Goal: Information Seeking & Learning: Learn about a topic

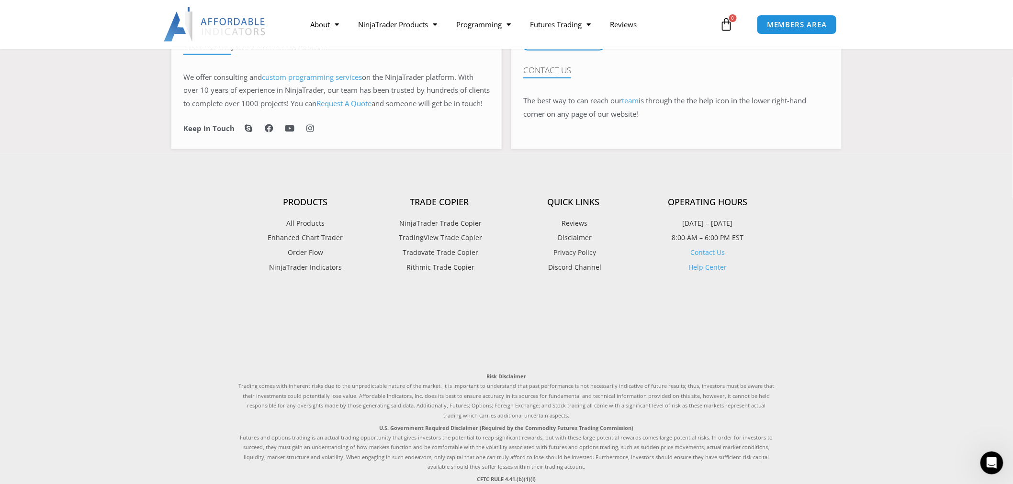
scroll to position [521, 0]
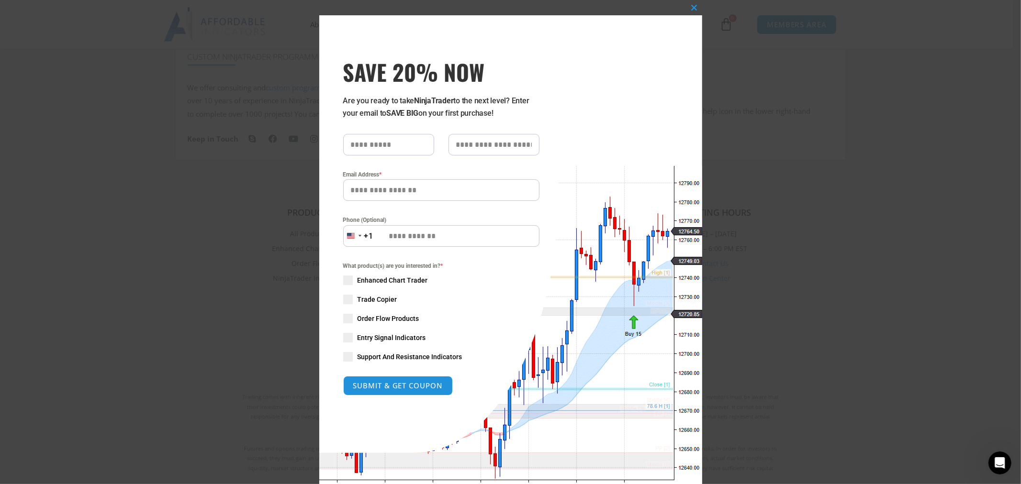
click at [289, 67] on div "Close this module SAVE 20% NOW Are you ready to take NinjaTrader to the next le…" at bounding box center [510, 242] width 1021 height 484
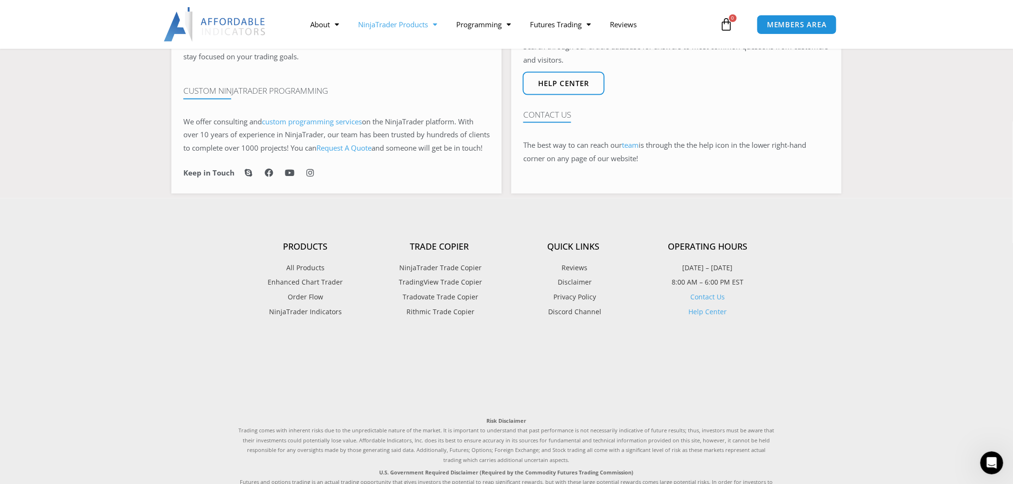
scroll to position [468, 0]
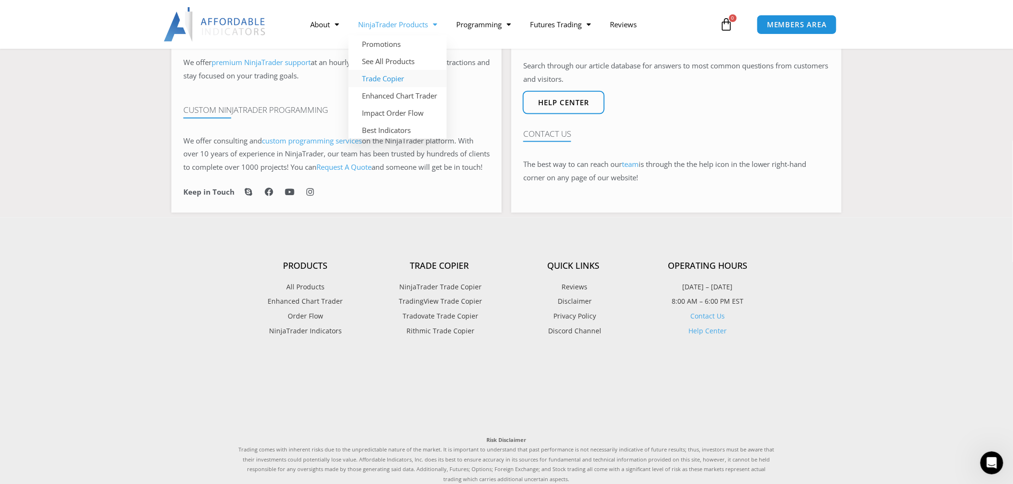
click at [409, 75] on link "Trade Copier" at bounding box center [397, 78] width 98 height 17
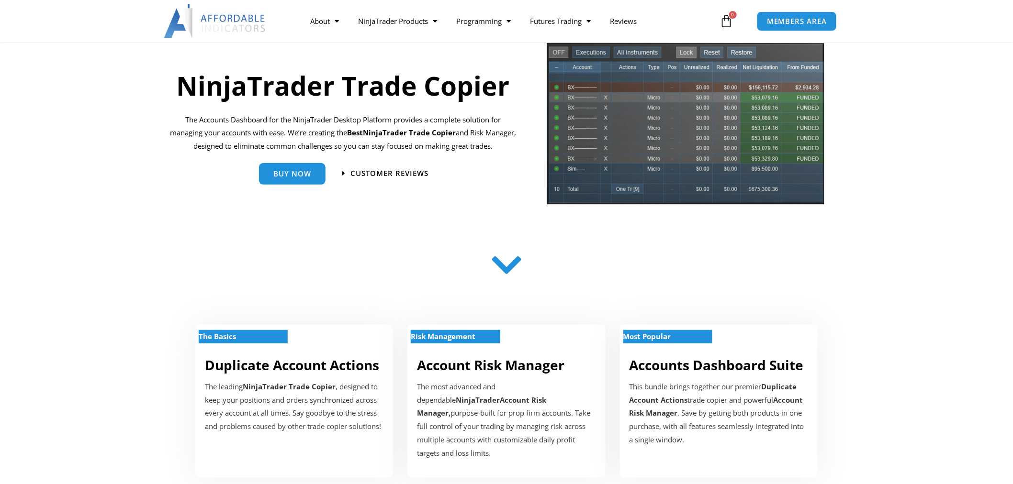
scroll to position [106, 0]
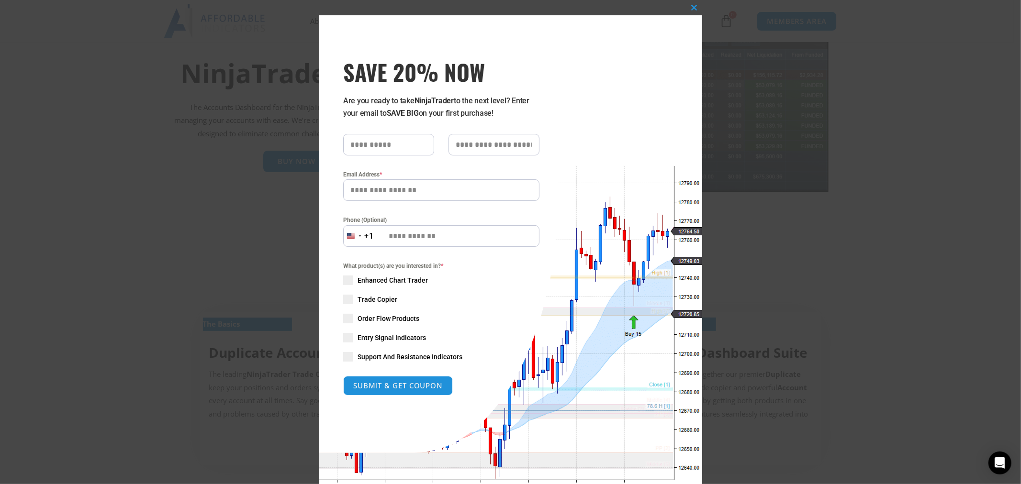
click at [761, 76] on div "Close this module SAVE 20% NOW Are you ready to take NinjaTrader to the next le…" at bounding box center [510, 242] width 1021 height 484
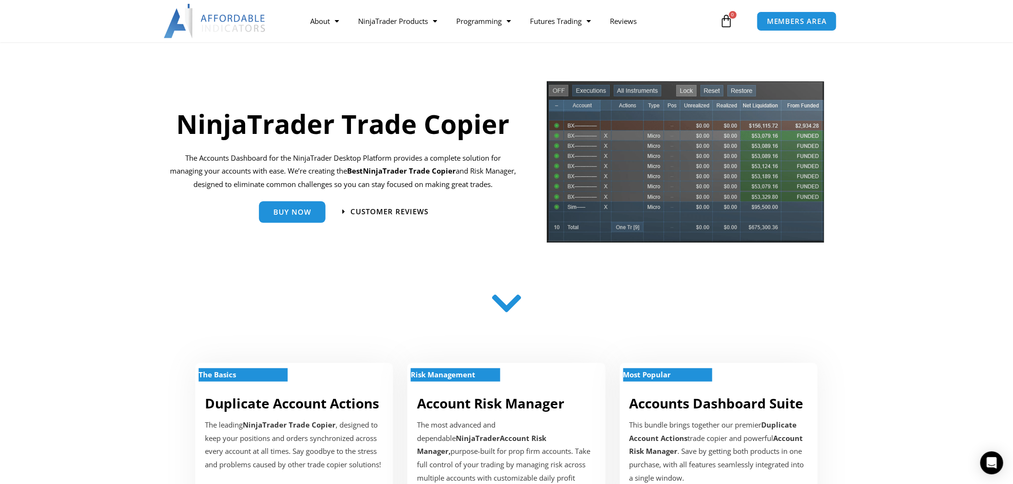
scroll to position [0, 0]
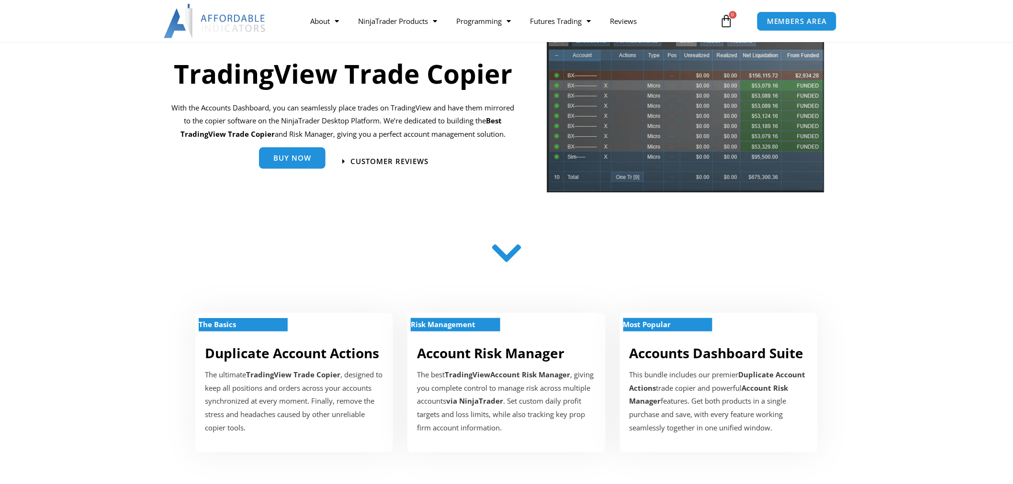
scroll to position [106, 0]
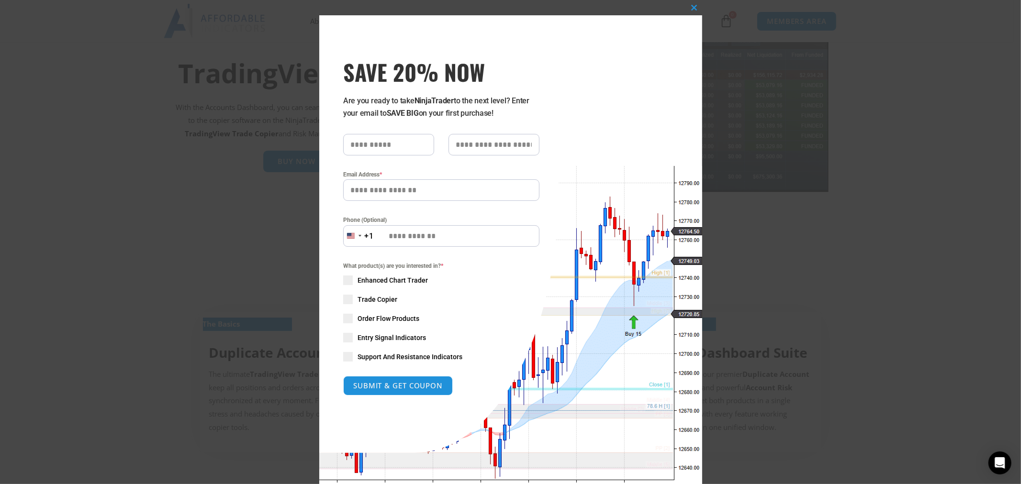
drag, startPoint x: 718, startPoint y: 191, endPoint x: 561, endPoint y: 68, distance: 198.8
click at [718, 190] on div "Close this module SAVE 20% NOW Are you ready to take NinjaTrader to the next le…" at bounding box center [510, 242] width 1021 height 484
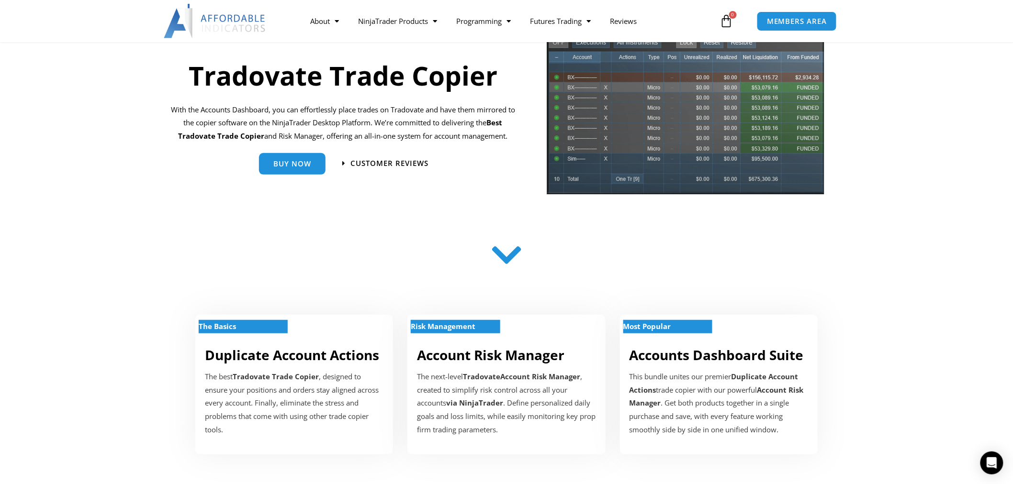
scroll to position [106, 0]
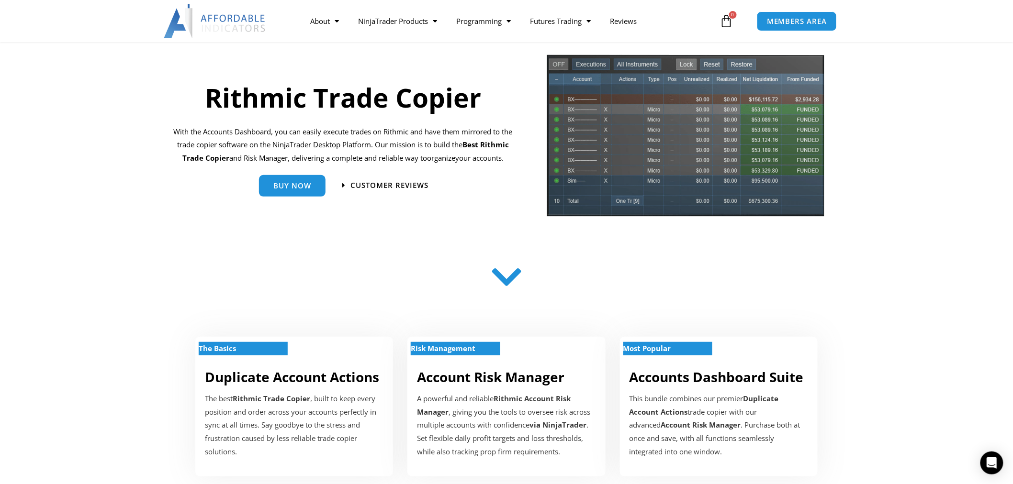
scroll to position [106, 0]
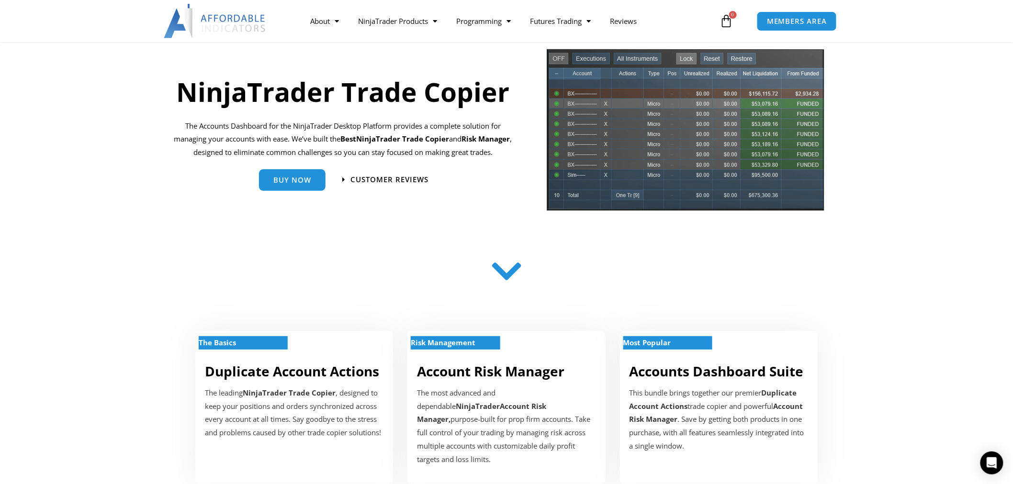
scroll to position [106, 0]
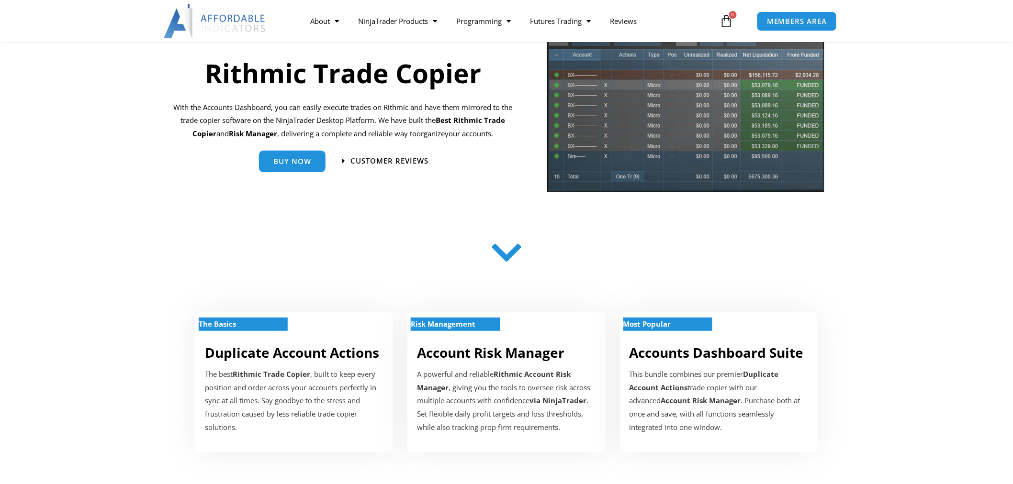
scroll to position [106, 0]
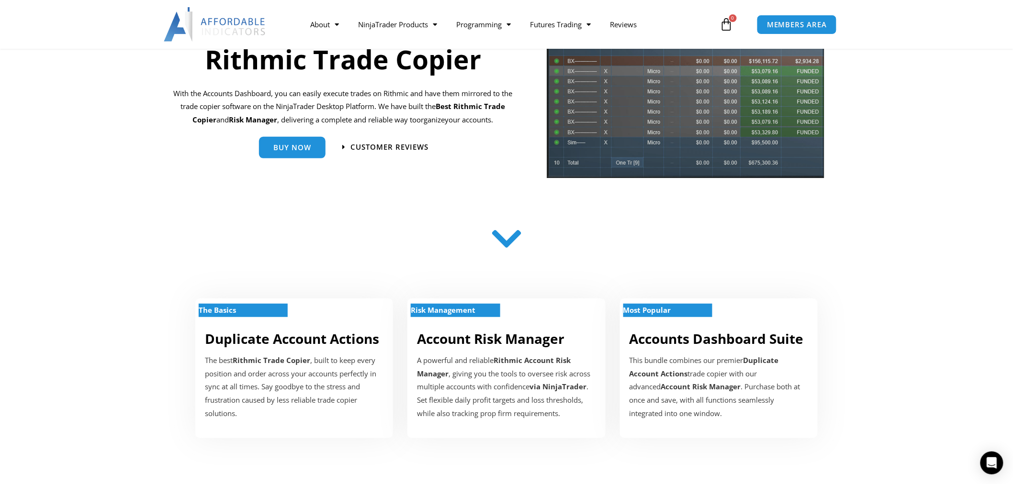
scroll to position [213, 0]
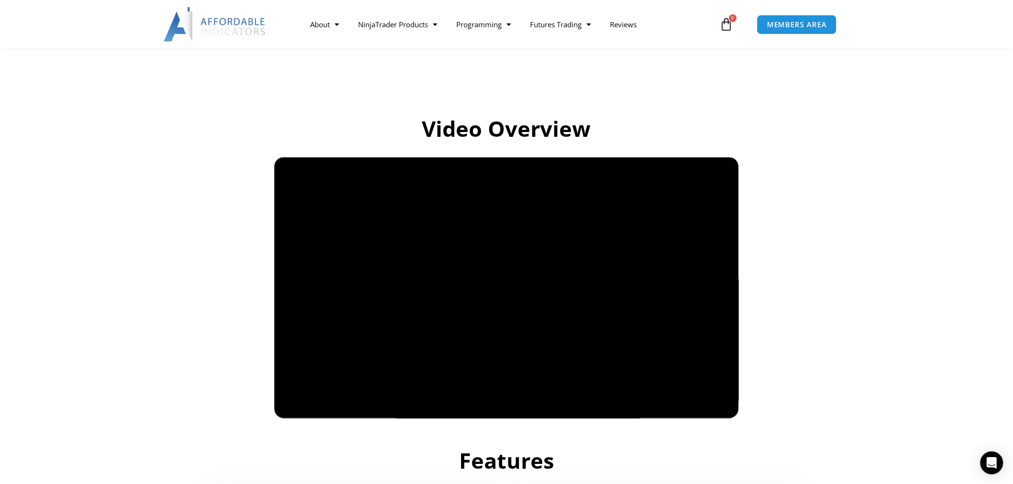
scroll to position [319, 0]
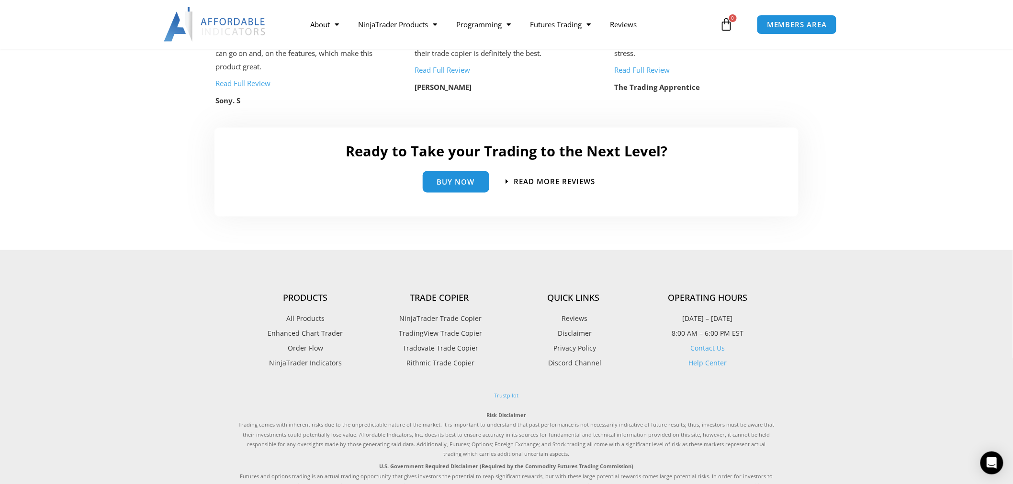
scroll to position [2128, 0]
